Goal: Task Accomplishment & Management: Manage account settings

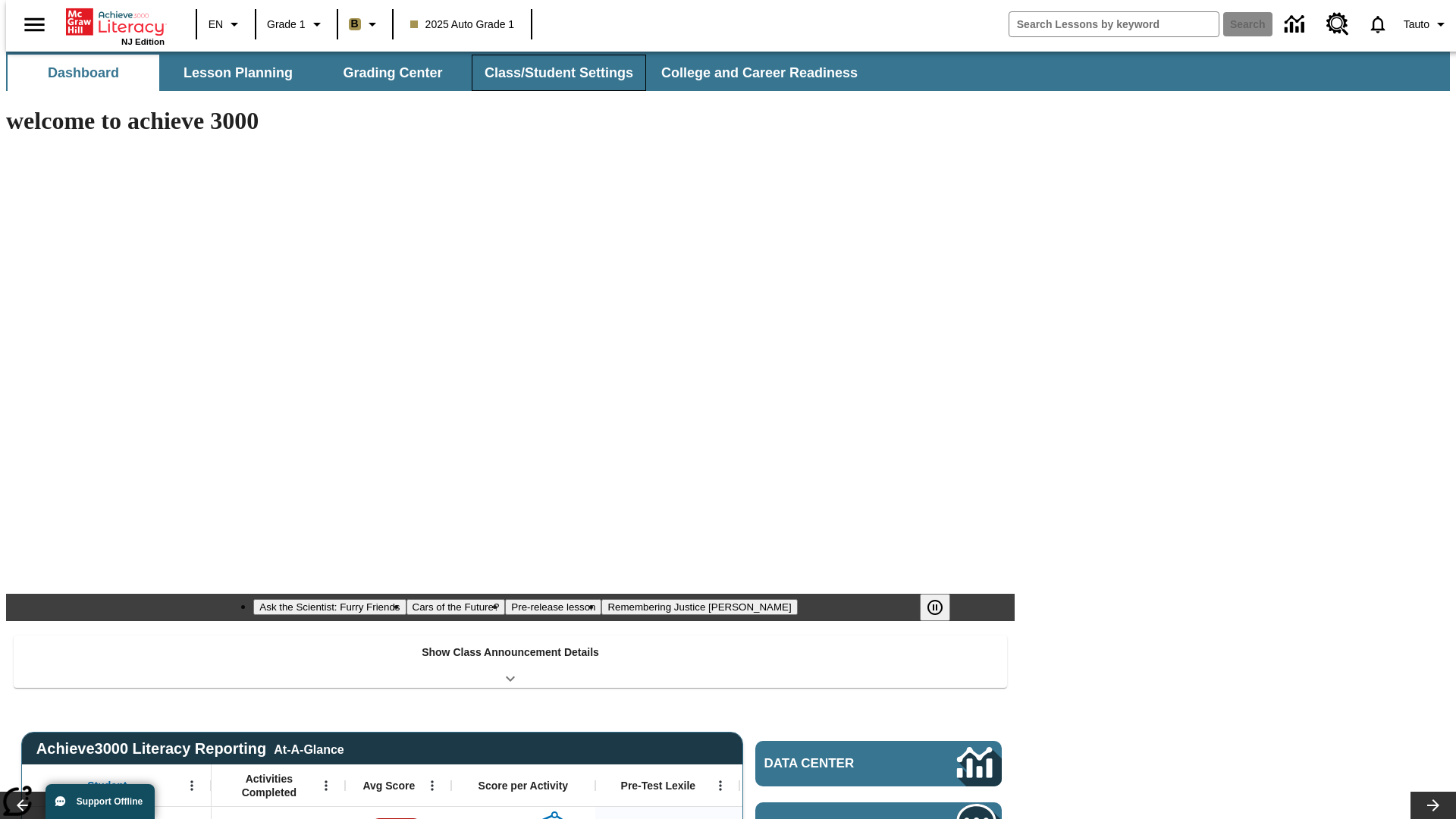
click at [551, 72] on button "Class/Student Settings" at bounding box center [559, 72] width 175 height 36
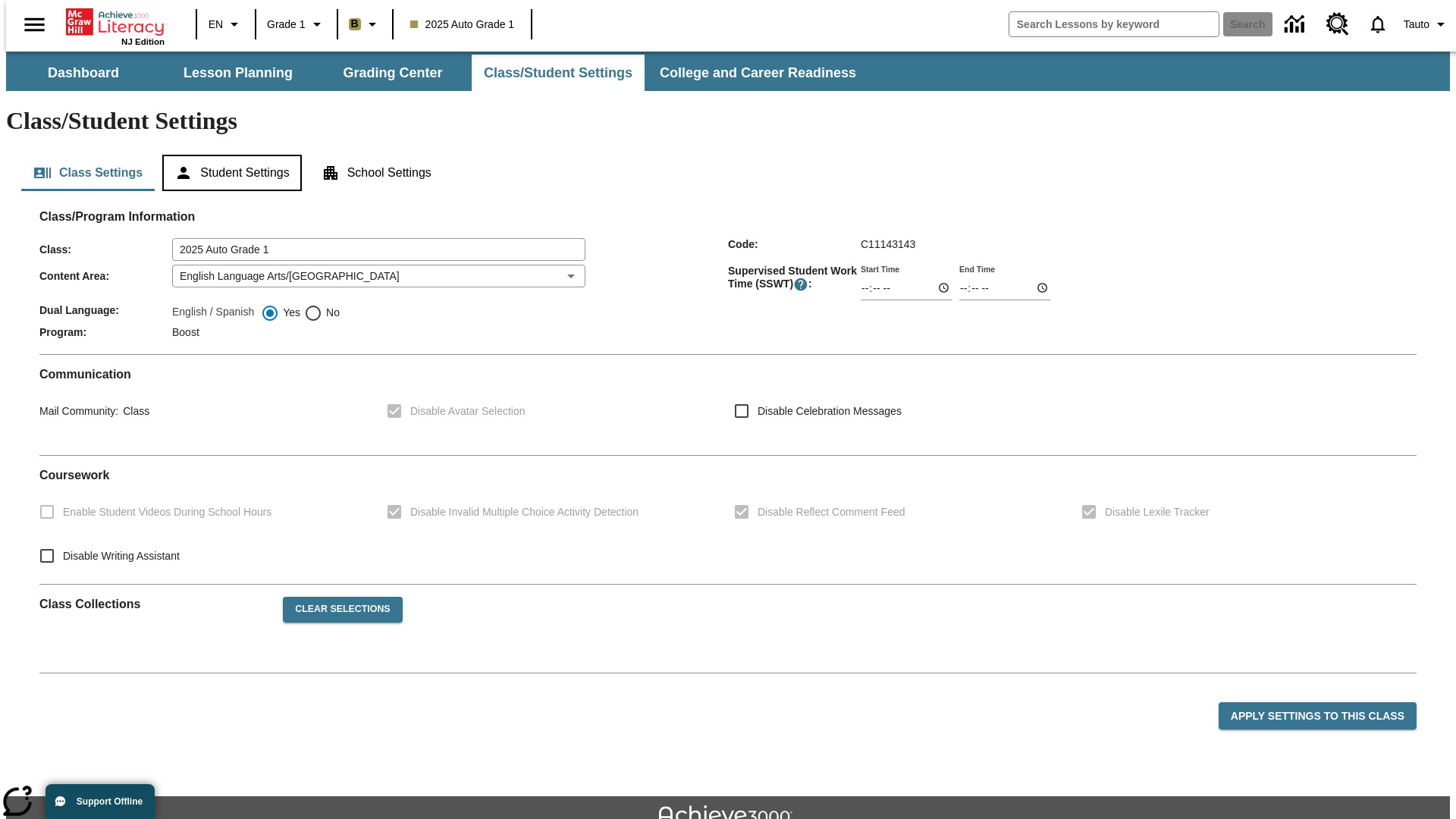
click at [228, 155] on button "Student Settings" at bounding box center [232, 173] width 139 height 36
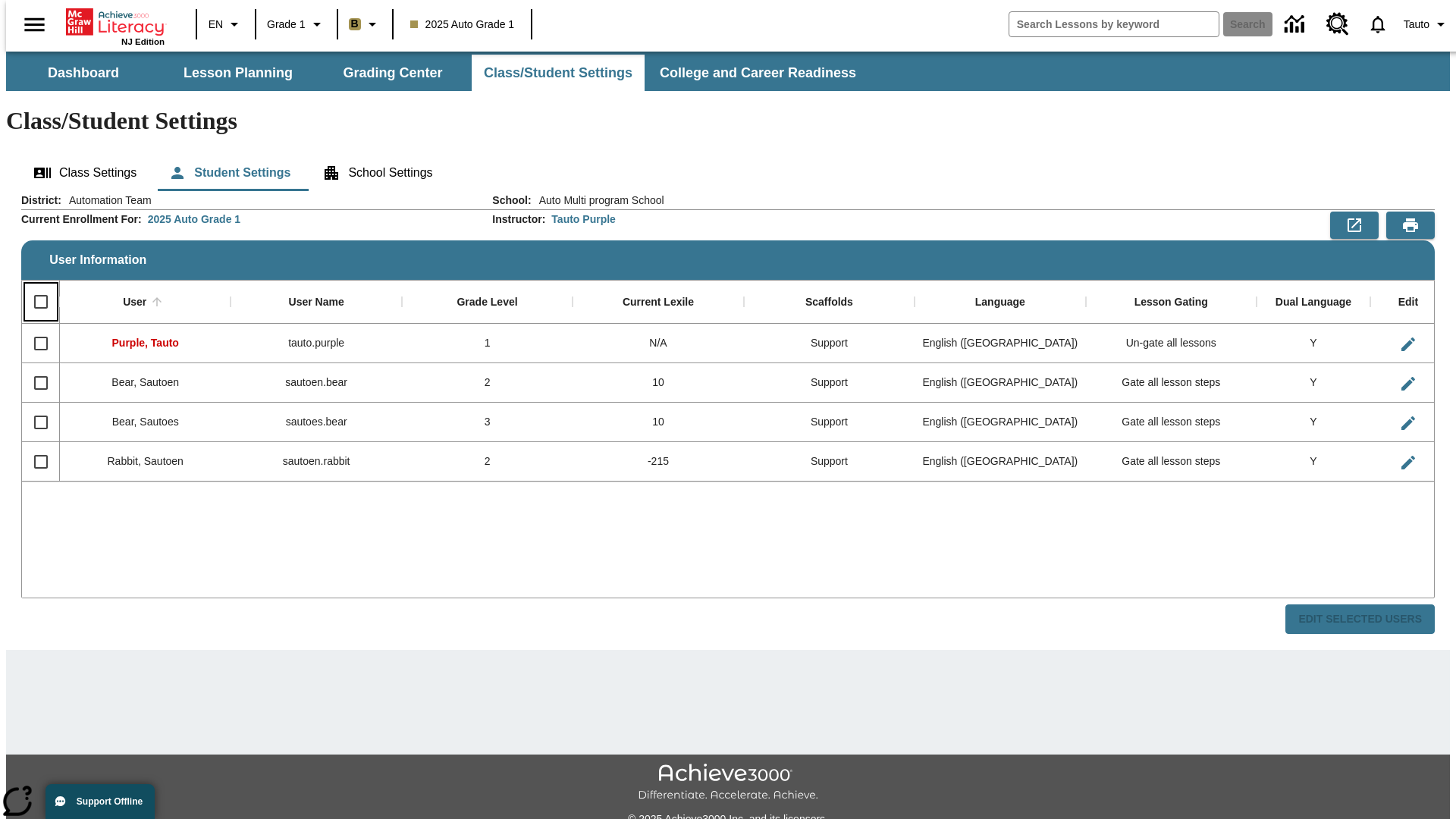
click at [34, 286] on input "Select all rows" at bounding box center [41, 302] width 32 height 32
checkbox input "true"
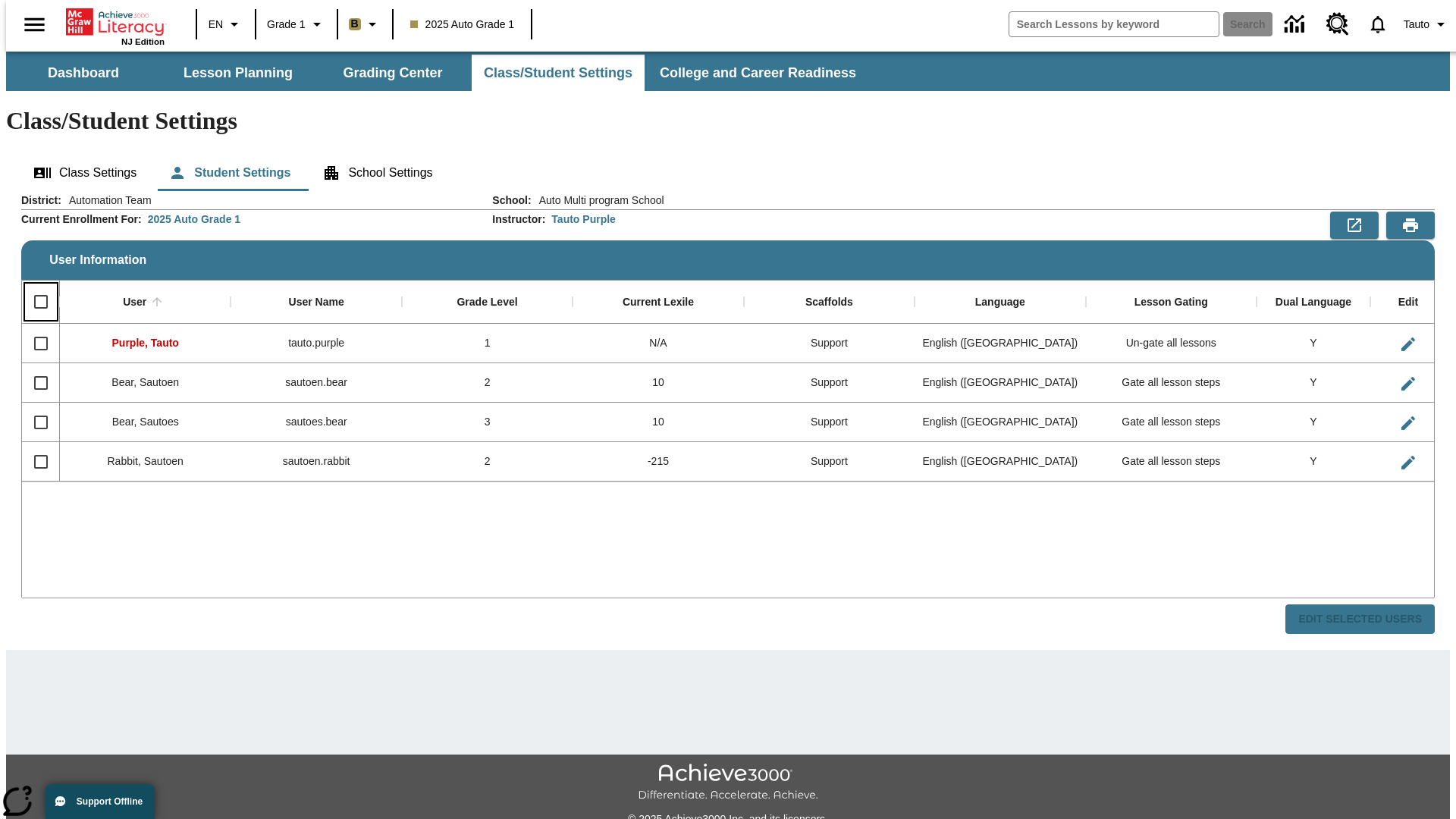
checkbox input "true"
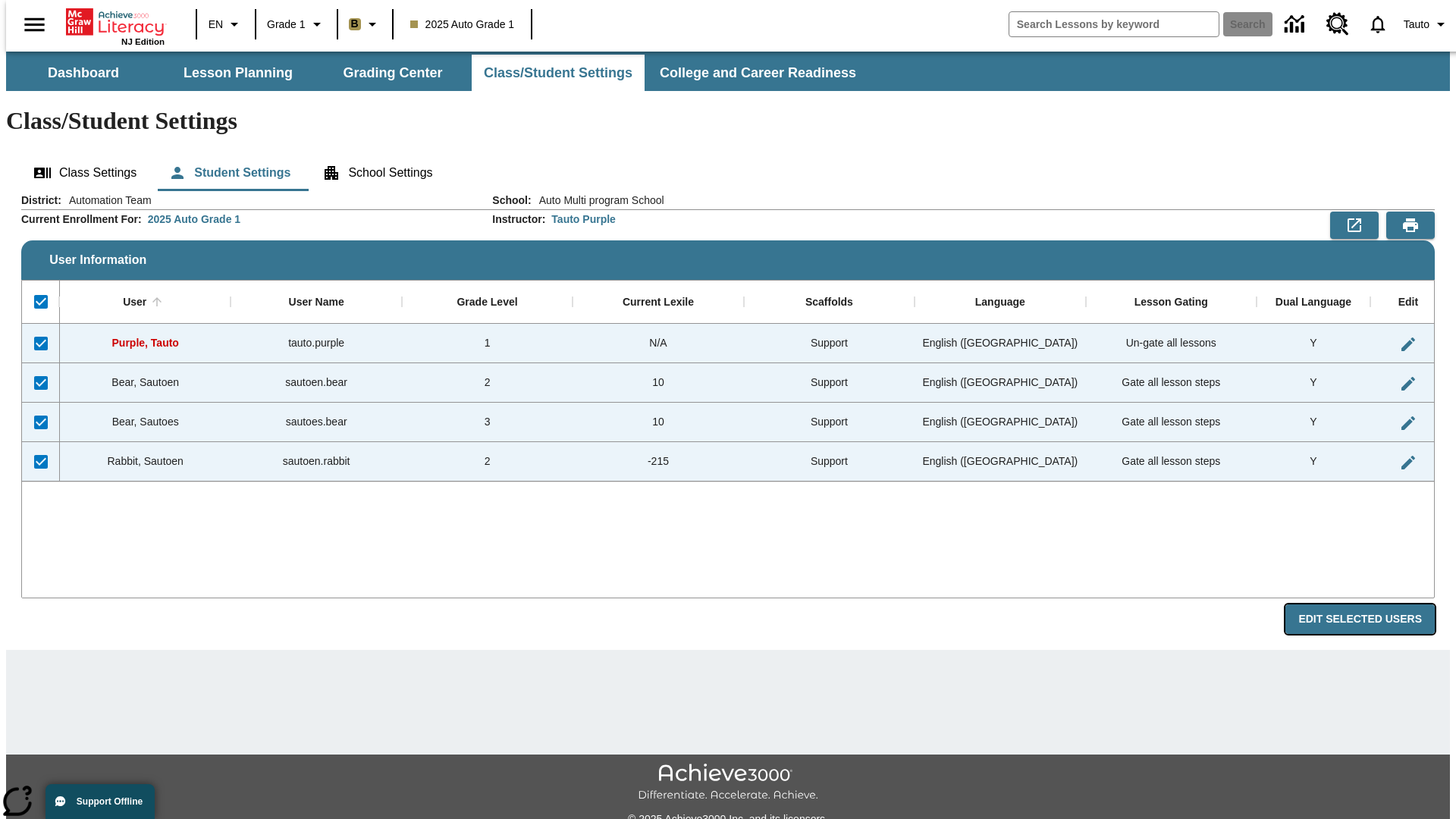
click at [1373, 604] on button "Edit Selected Users" at bounding box center [1360, 618] width 149 height 29
